Goal: Transaction & Acquisition: Purchase product/service

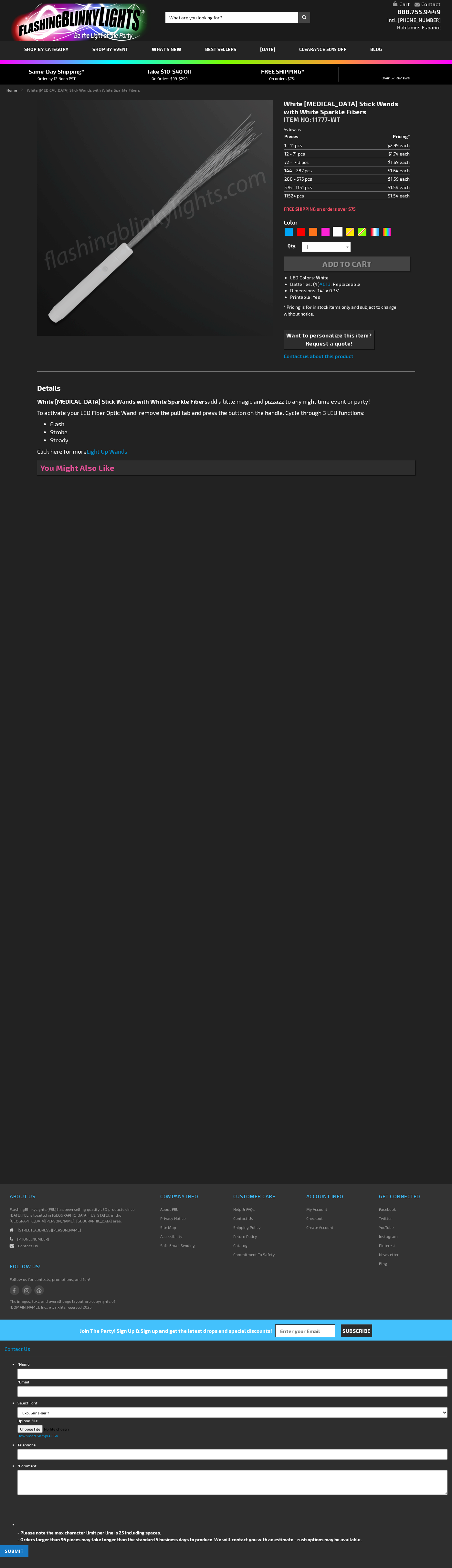
type input "5646"
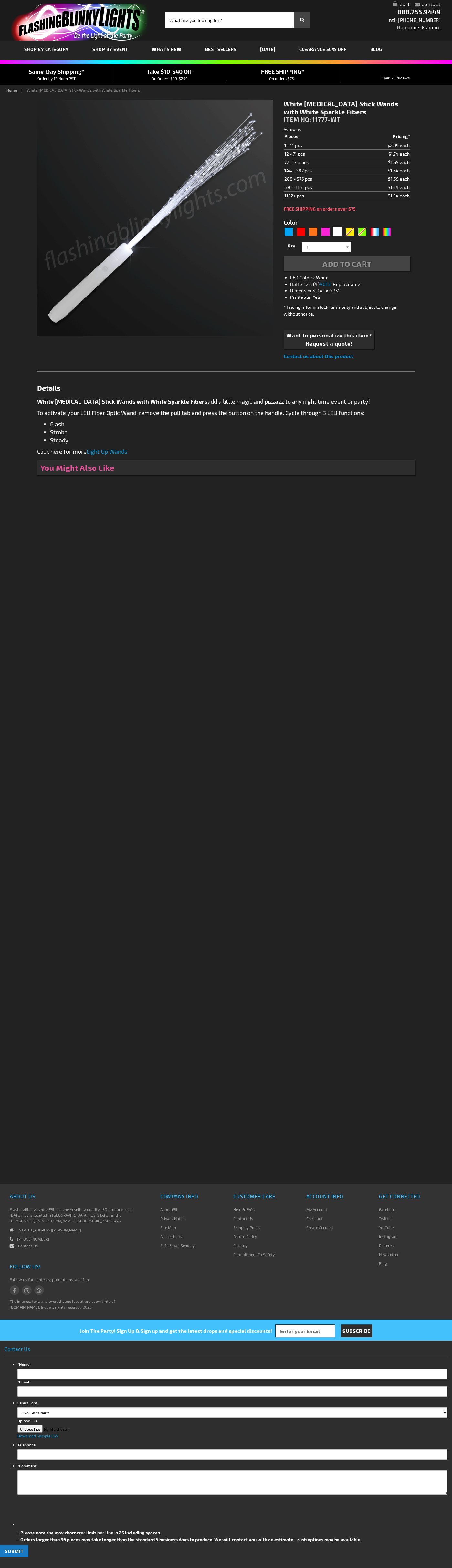
type input "5646"
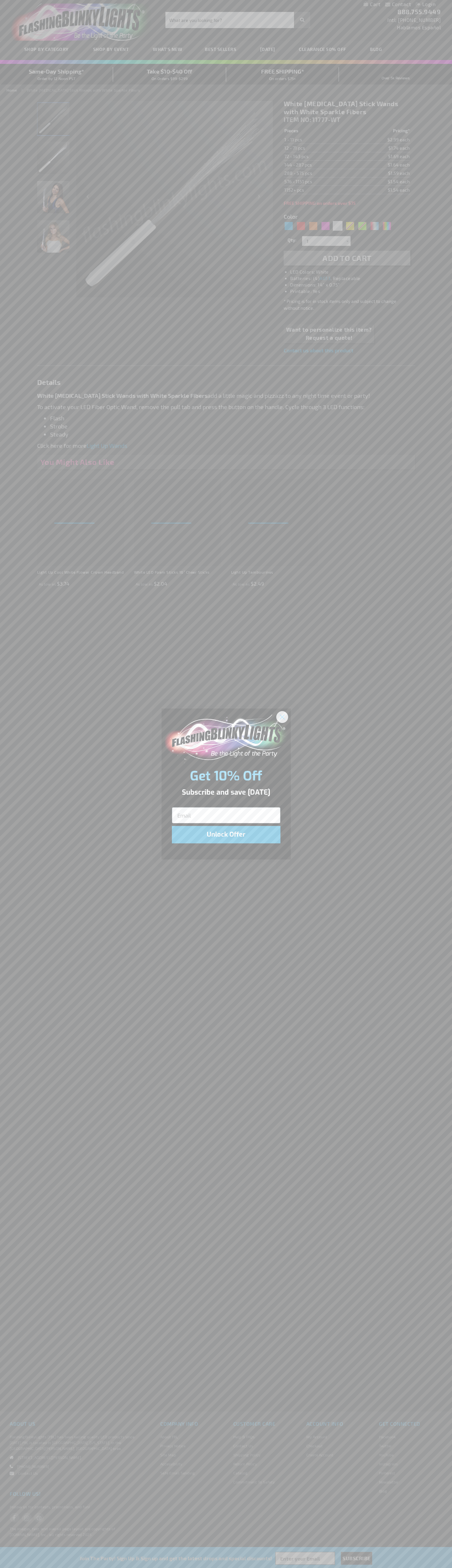
click at [282, 716] on icon "Close dialog" at bounding box center [281, 716] width 4 height 4
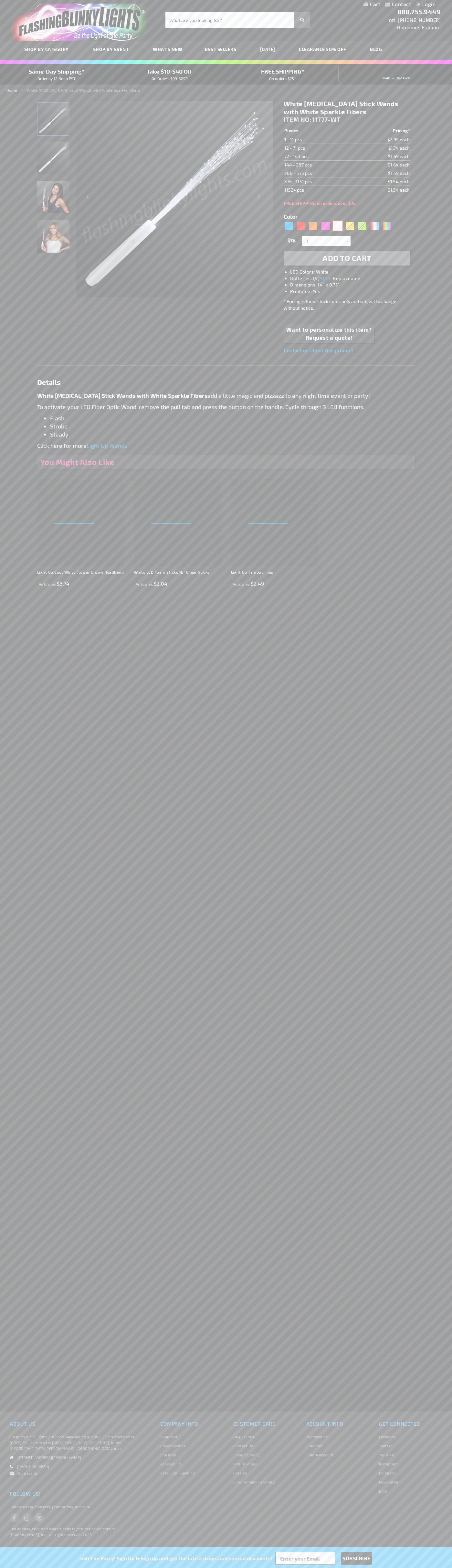
click at [337, 226] on div "White" at bounding box center [337, 226] width 10 height 10
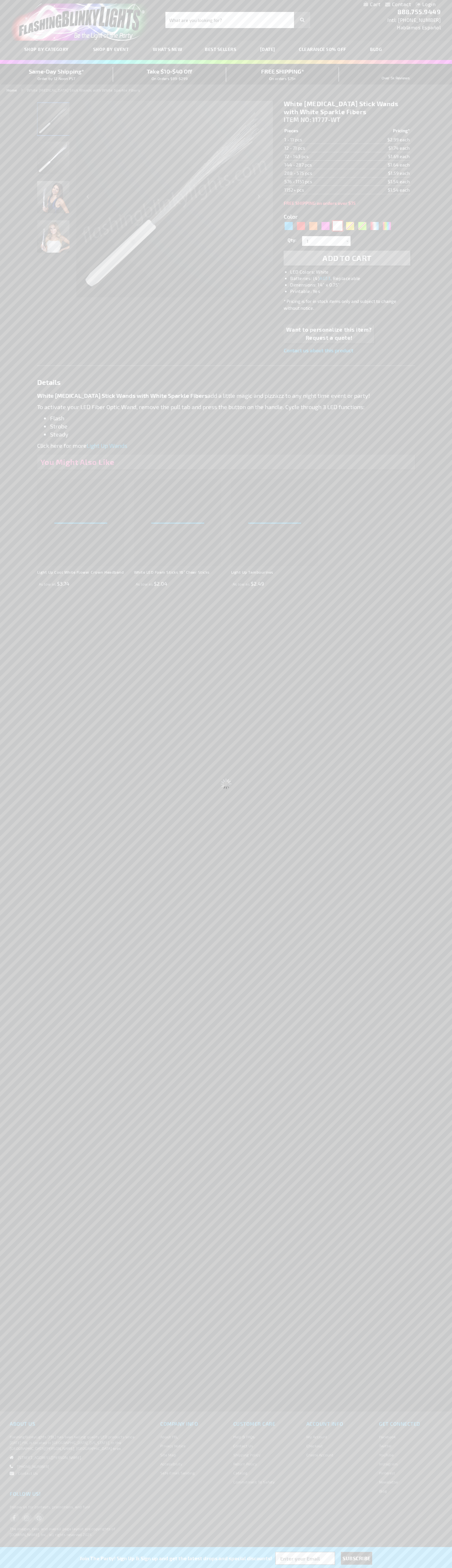
select select
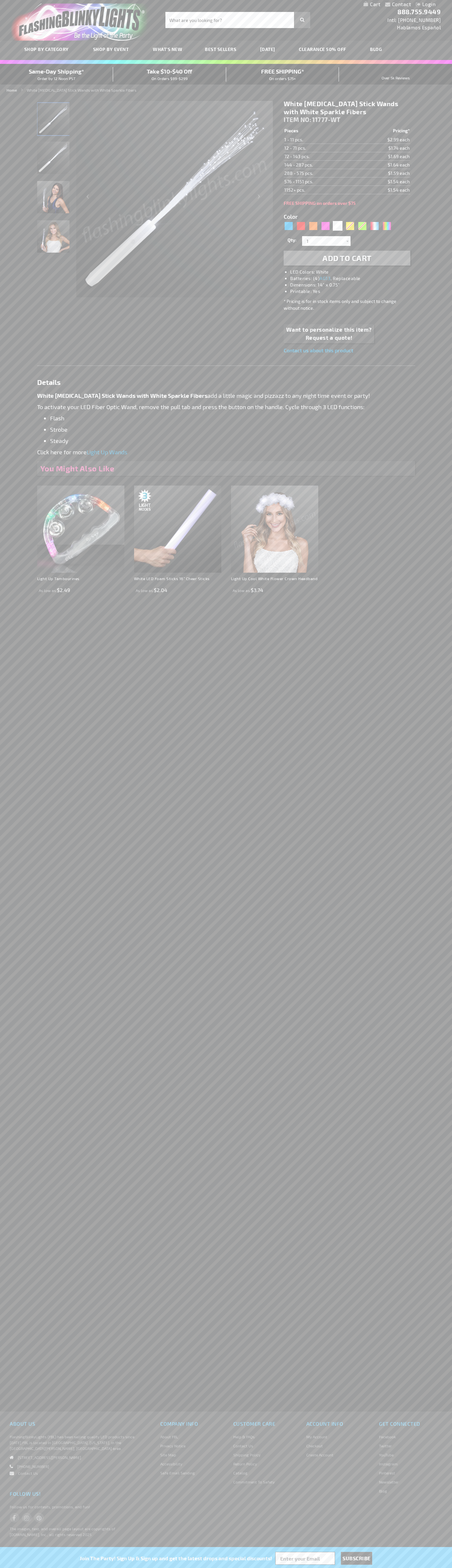
click at [347, 258] on span "Add to Cart" at bounding box center [347, 257] width 49 height 9
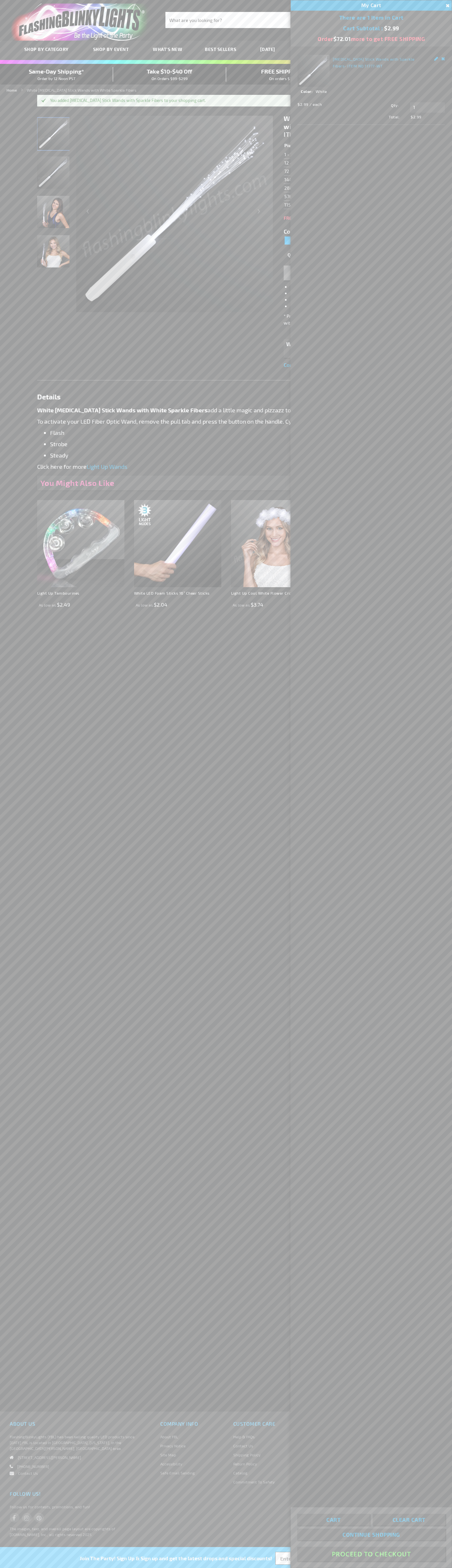
click at [371, 1554] on button "Proceed To Checkout" at bounding box center [371, 1554] width 148 height 15
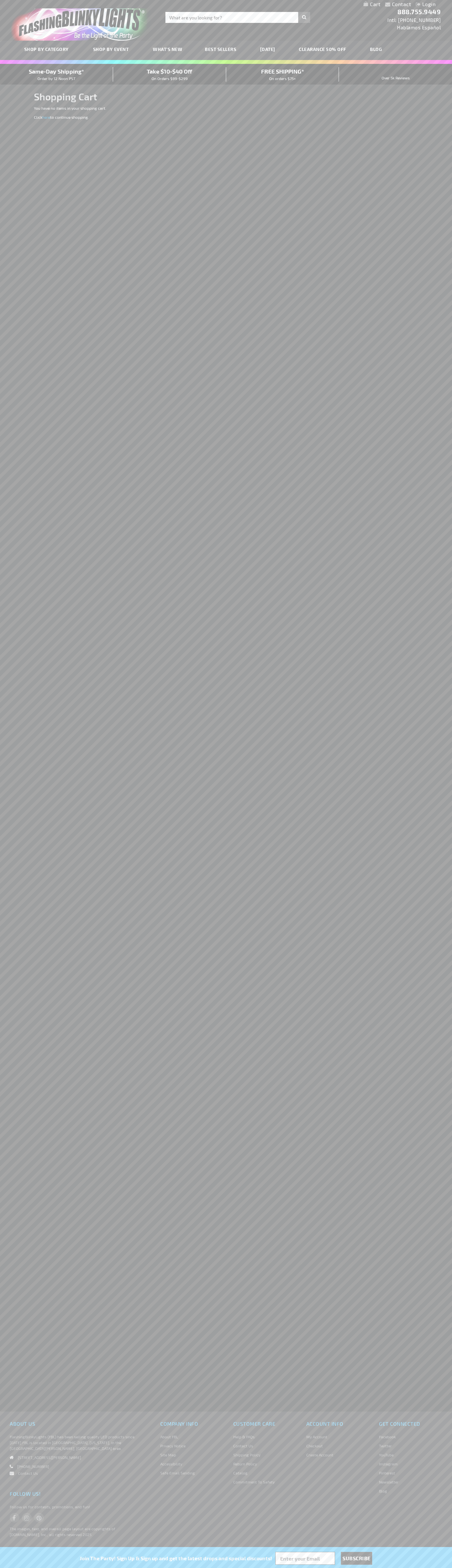
click at [57, 74] on span "Same-Day Shipping*" at bounding box center [56, 71] width 55 height 7
click at [74, 14] on img "store logo" at bounding box center [81, 22] width 139 height 37
click at [422, 1522] on div "Company Info About FBL Privacy Notice Site Map Accessibility Safe Email Sending…" at bounding box center [301, 1483] width 302 height 128
click at [116, 1567] on html "The store will not work correctly when cookies are disabled. Contact Compare Pr…" at bounding box center [226, 784] width 452 height 1568
click at [2, 1156] on div "Contact Compare Products Login Skip to Content My Cart My Cart Close You have n…" at bounding box center [226, 784] width 452 height 1568
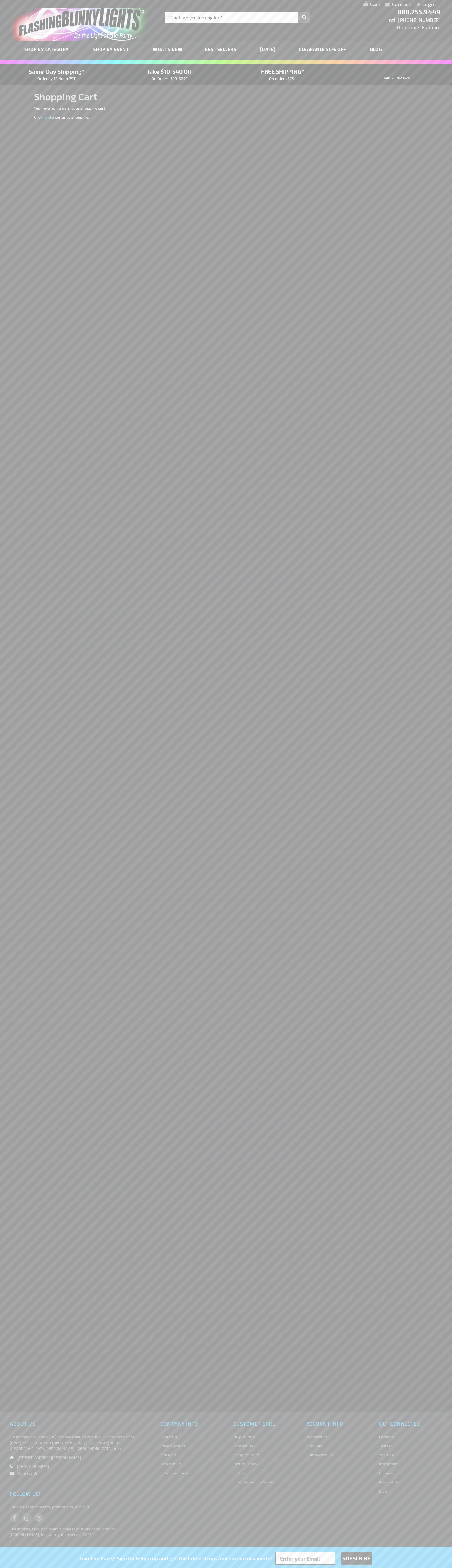
click at [57, 74] on span "Same-Day Shipping*" at bounding box center [56, 71] width 55 height 7
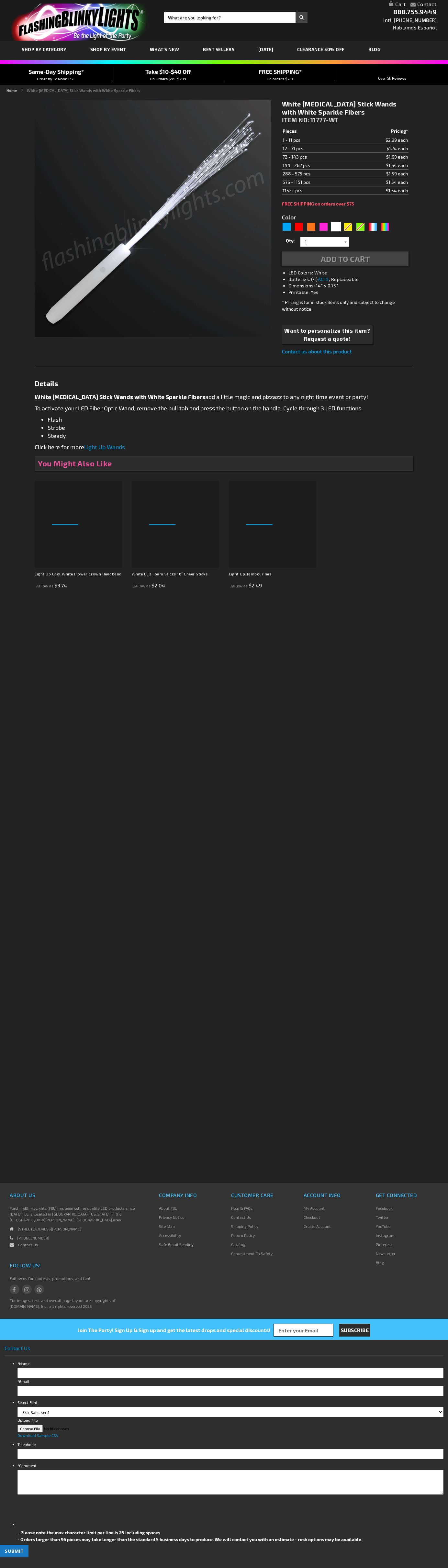
type input "5646"
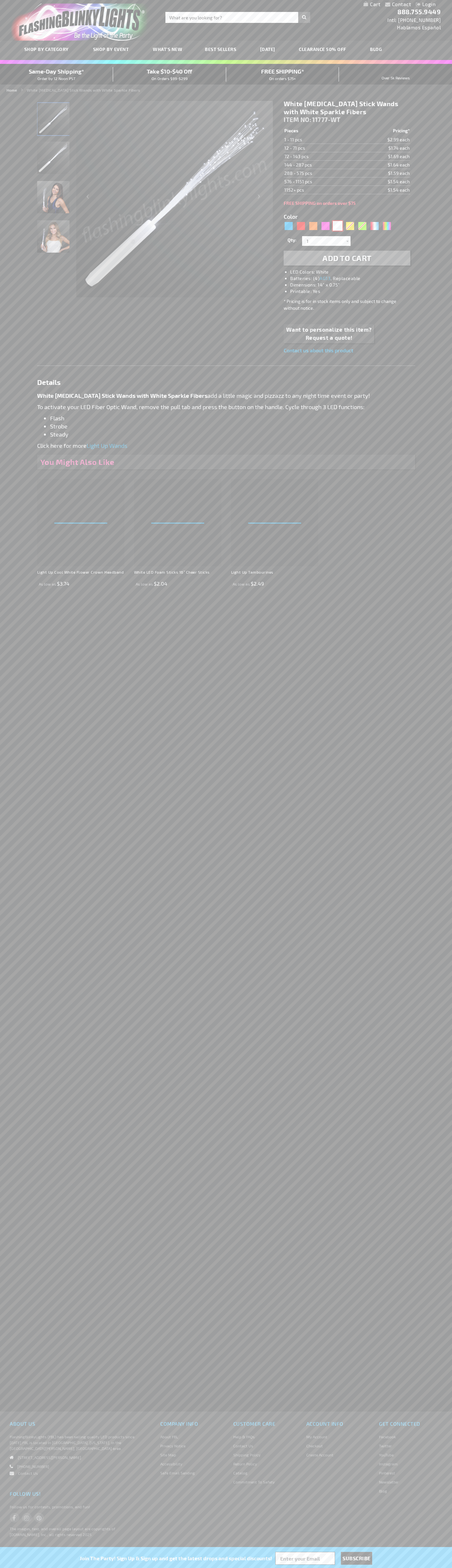
click at [337, 226] on div "White" at bounding box center [337, 226] width 10 height 10
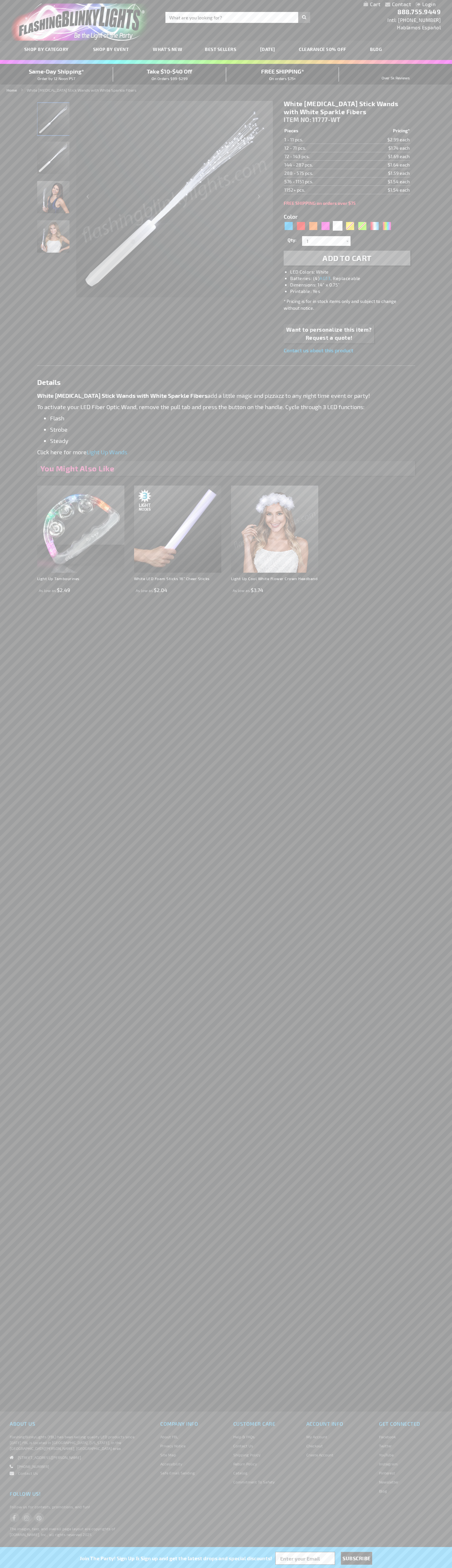
click at [347, 108] on h1 "White Flashing Stick Wands with White Sparkle Fibers" at bounding box center [346, 108] width 126 height 16
click at [319, 140] on td "1 - 11 pcs." at bounding box center [319, 140] width 71 height 9
click at [319, 148] on td "12 - 71 pcs." at bounding box center [319, 148] width 71 height 9
click at [319, 156] on td "72 - 143 pcs." at bounding box center [319, 156] width 71 height 9
click at [319, 165] on td "144 - 287 pcs." at bounding box center [319, 165] width 71 height 9
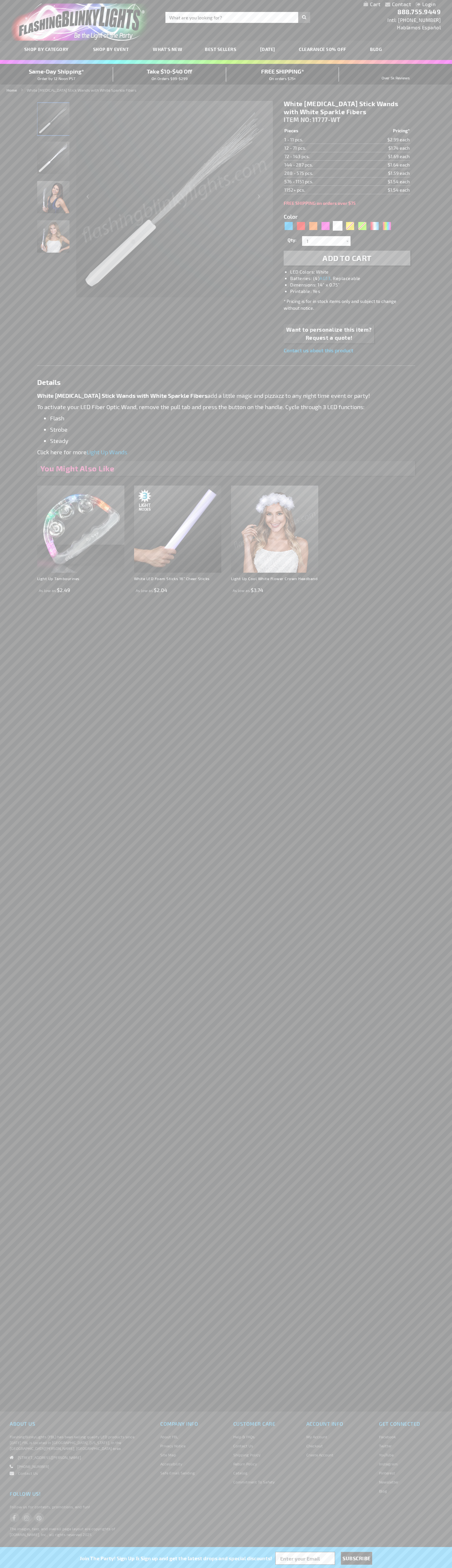
click at [319, 173] on td "288 - 575 pcs." at bounding box center [319, 173] width 71 height 9
click at [319, 181] on td "576 - 1151 pcs." at bounding box center [319, 182] width 71 height 9
click at [319, 190] on td "1152+ pcs." at bounding box center [319, 190] width 71 height 9
click at [327, 241] on input "1" at bounding box center [327, 241] width 47 height 10
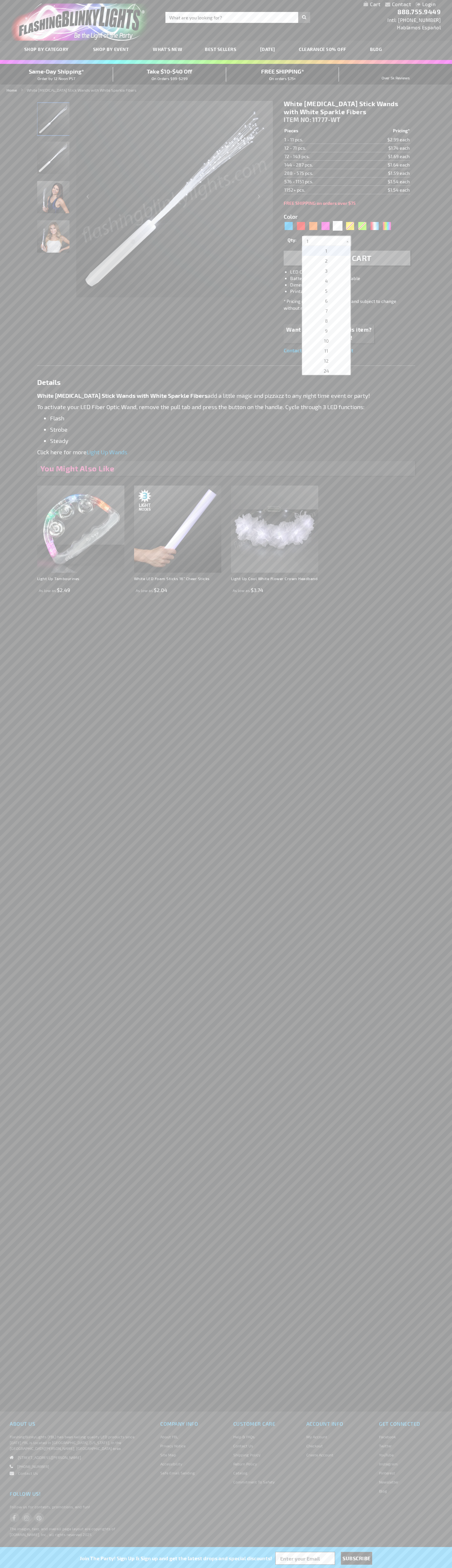
scroll to position [1401, 0]
click at [324, 310] on span "1632" at bounding box center [326, 310] width 10 height 5
type input "1632"
click at [347, 258] on span "Add to Cart" at bounding box center [347, 257] width 49 height 9
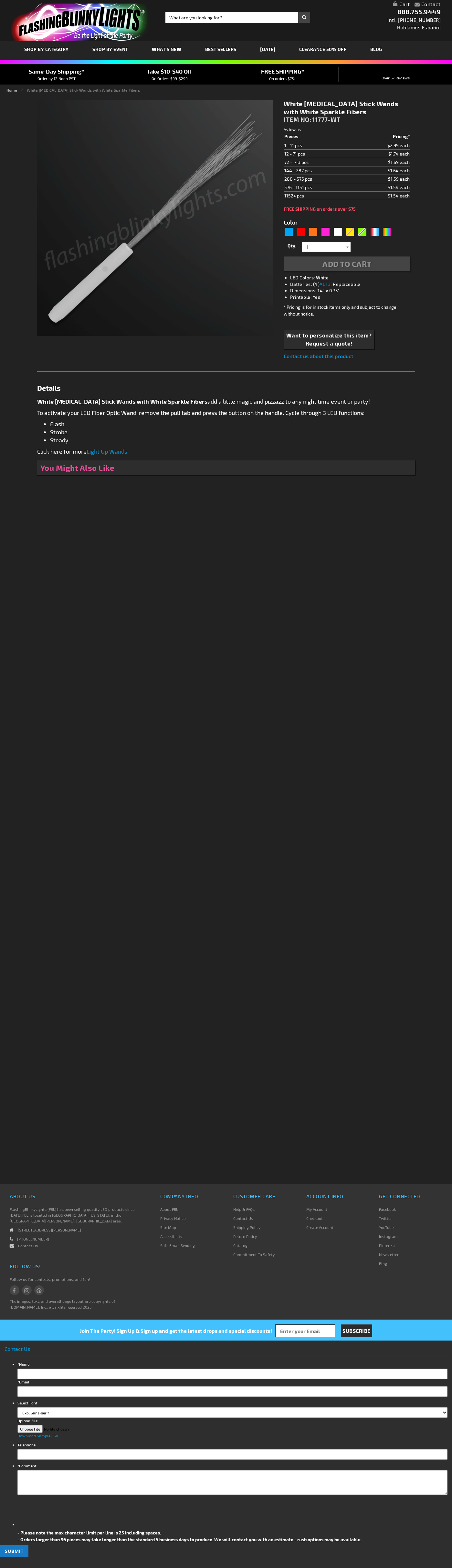
type input "5646"
